Goal: Task Accomplishment & Management: Use online tool/utility

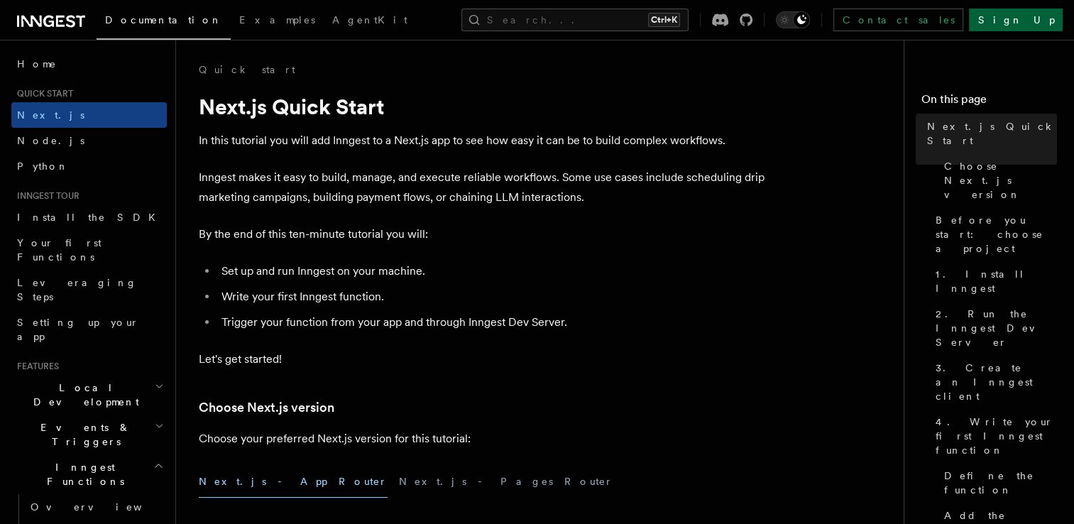
drag, startPoint x: 0, startPoint y: 0, endPoint x: 1045, endPoint y: 11, distance: 1044.7
click at [1045, 11] on link "Sign Up" at bounding box center [1016, 20] width 94 height 23
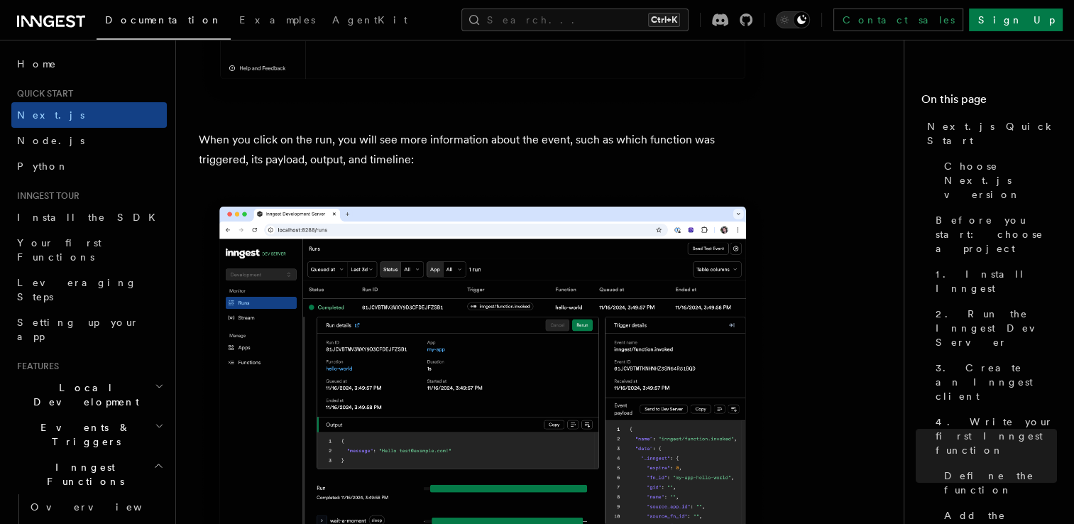
scroll to position [5203, 0]
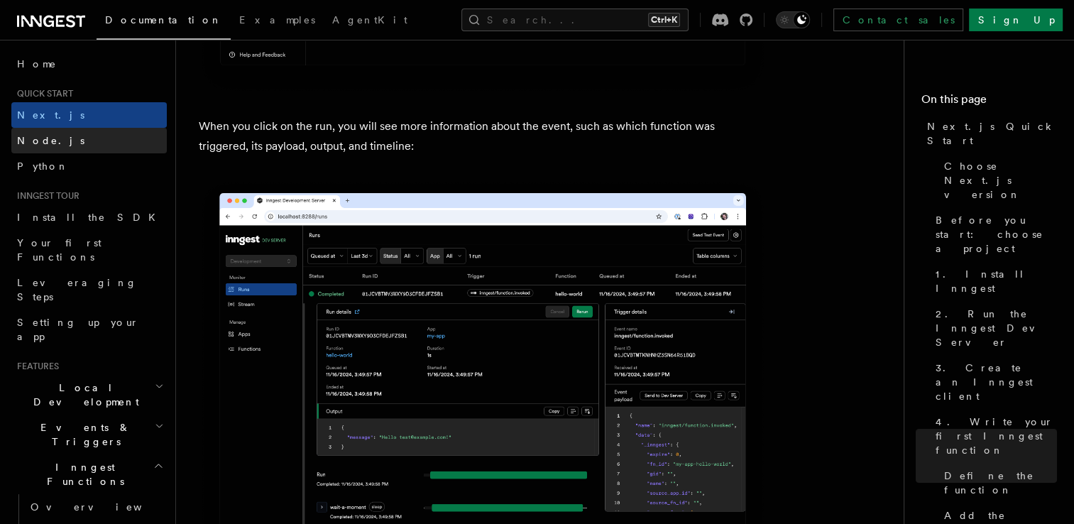
click at [42, 143] on span "Node.js" at bounding box center [50, 140] width 67 height 11
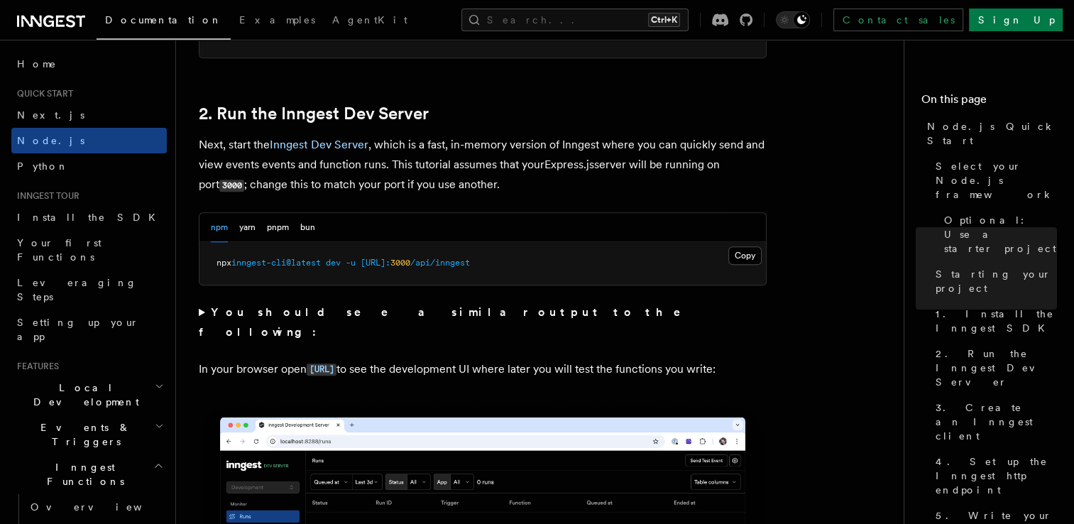
scroll to position [1063, 0]
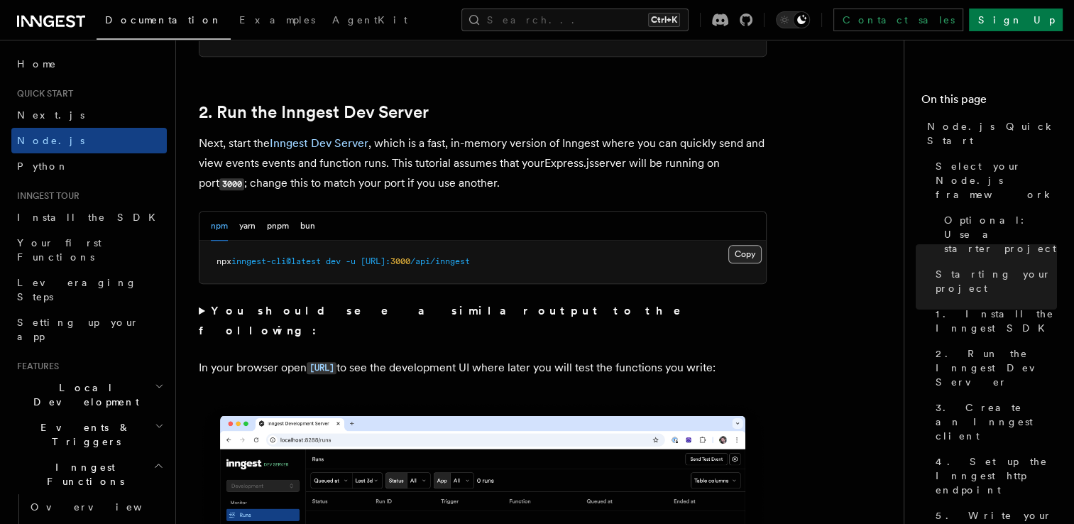
click at [742, 260] on button "Copy Copied" at bounding box center [744, 254] width 33 height 18
click at [1045, 19] on link "Sign Up" at bounding box center [1016, 20] width 94 height 23
